Goal: Find specific page/section: Find specific page/section

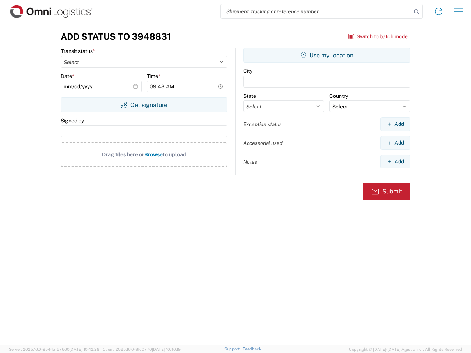
click at [316, 11] on input "search" at bounding box center [316, 11] width 190 height 14
click at [416, 12] on icon at bounding box center [416, 12] width 10 height 10
click at [438, 11] on icon at bounding box center [438, 12] width 12 height 12
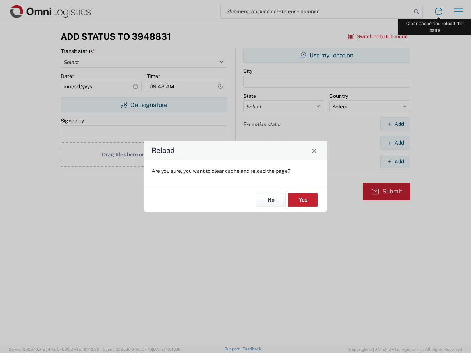
click at [458, 11] on div "Reload Are you sure, you want to clear cache and reload the page? No Yes" at bounding box center [235, 176] width 471 height 353
click at [378, 36] on div "Reload Are you sure, you want to clear cache and reload the page? No Yes" at bounding box center [235, 176] width 471 height 353
click at [144, 105] on div "Reload Are you sure, you want to clear cache and reload the page? No Yes" at bounding box center [235, 176] width 471 height 353
click at [326, 55] on div "Reload Are you sure, you want to clear cache and reload the page? No Yes" at bounding box center [235, 176] width 471 height 353
click at [395, 124] on div "Reload Are you sure, you want to clear cache and reload the page? No Yes" at bounding box center [235, 176] width 471 height 353
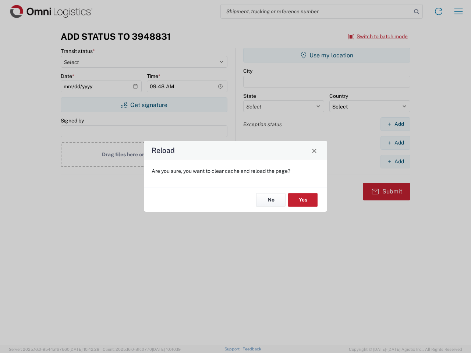
click at [395, 143] on div "Reload Are you sure, you want to clear cache and reload the page? No Yes" at bounding box center [235, 176] width 471 height 353
click at [395, 161] on div "Reload Are you sure, you want to clear cache and reload the page? No Yes" at bounding box center [235, 176] width 471 height 353
